Goal: Task Accomplishment & Management: Manage account settings

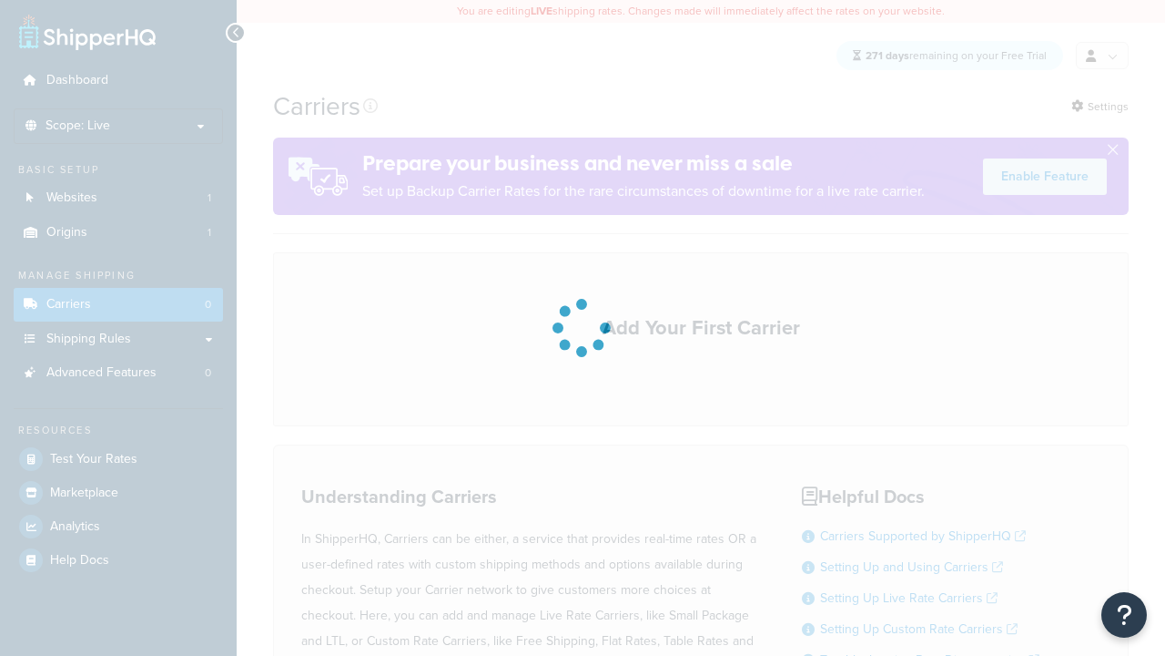
scroll to position [161, 0]
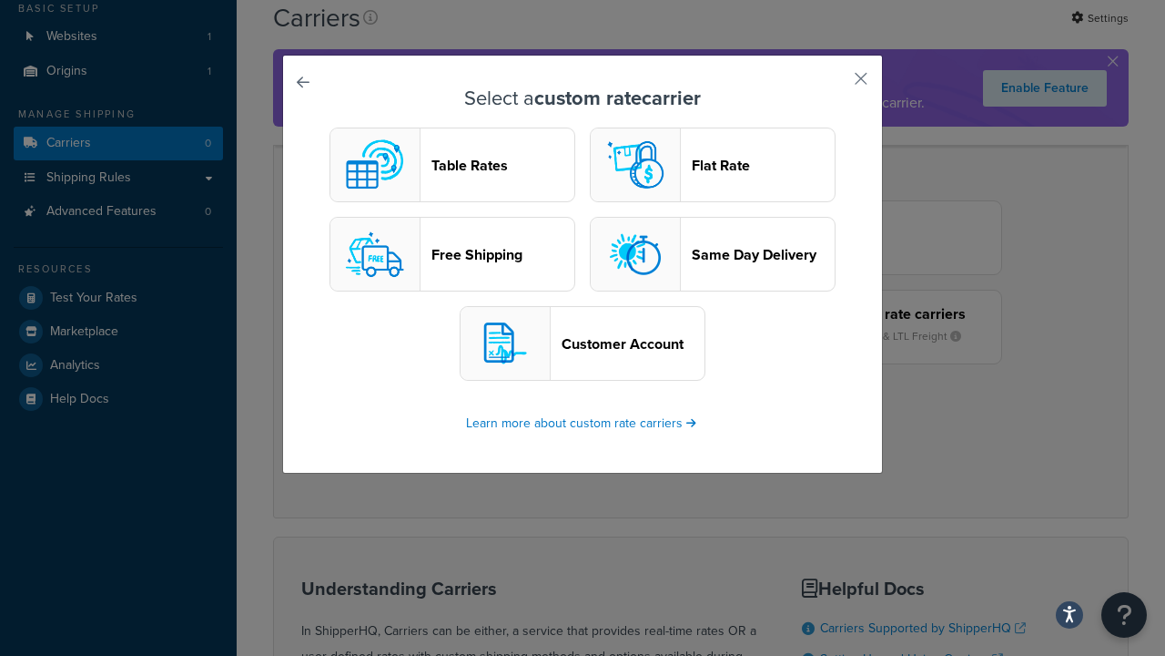
click at [453, 166] on header "Table Rates" at bounding box center [503, 165] width 143 height 17
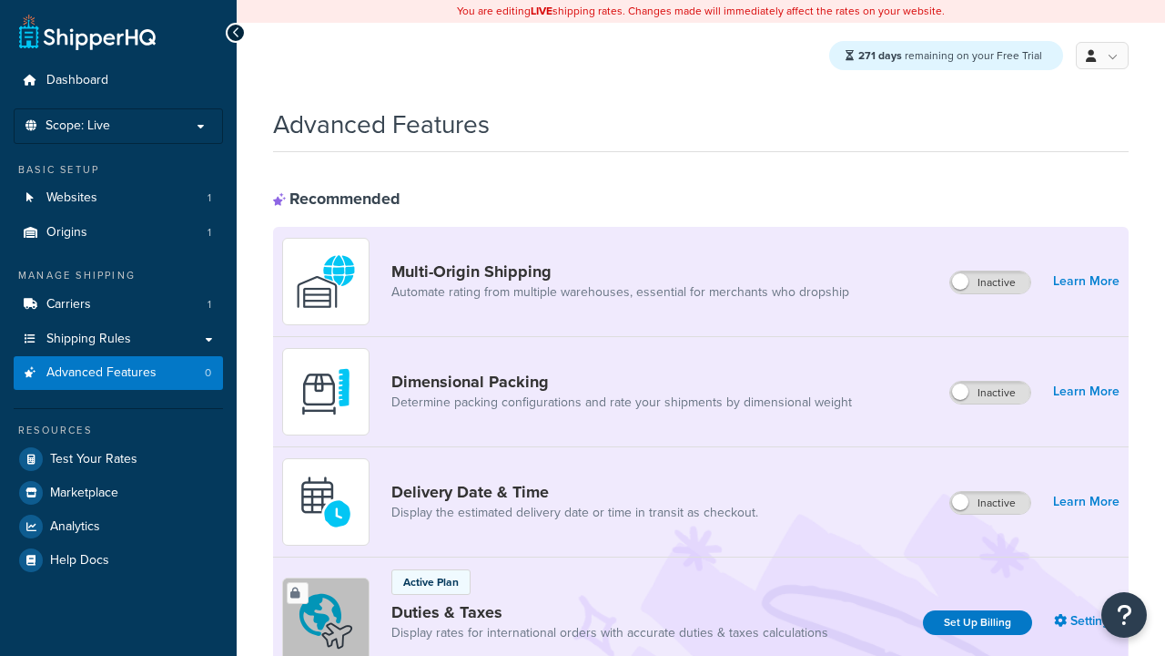
scroll to position [592, 0]
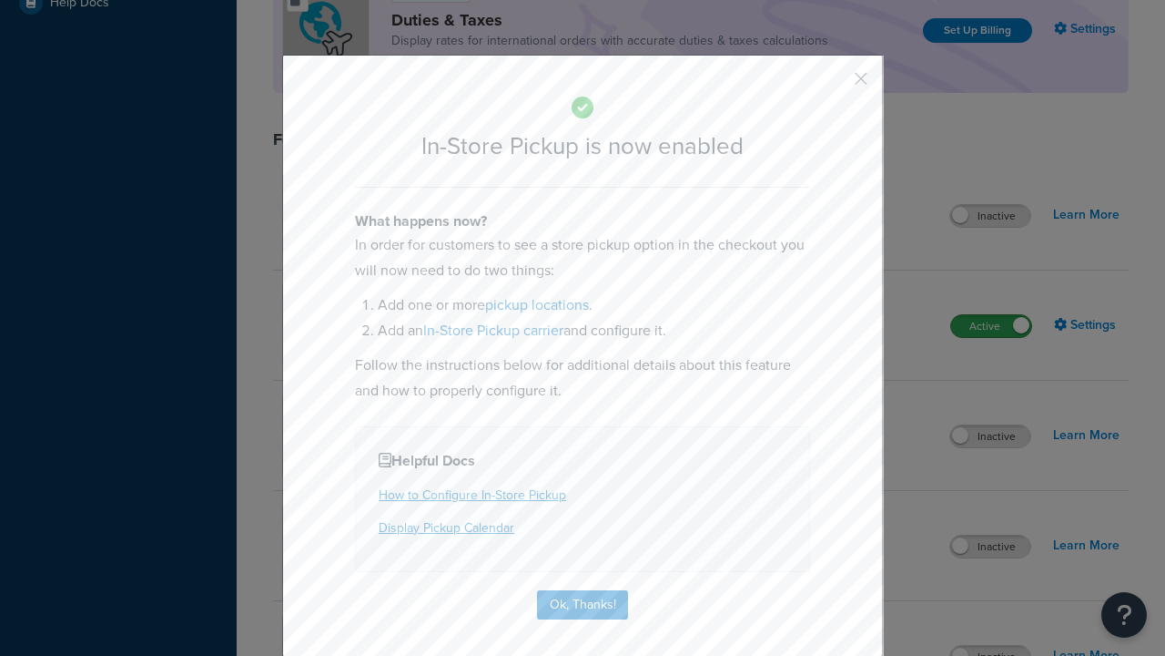
scroll to position [0, 0]
click at [834, 85] on button "button" at bounding box center [834, 85] width 5 height 5
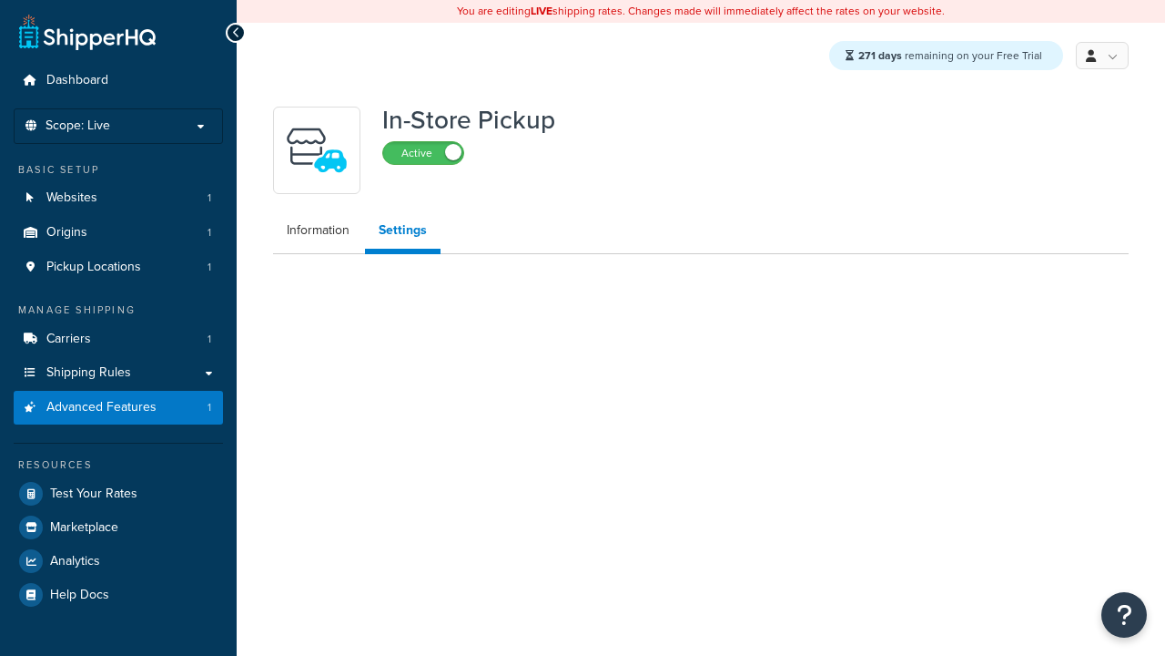
select select "inline"
